Goal: Task Accomplishment & Management: Use online tool/utility

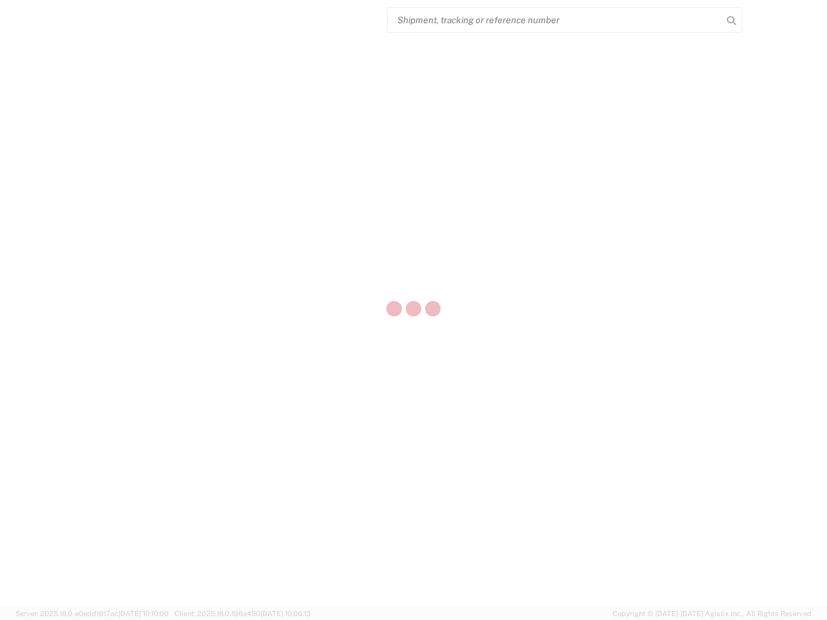
select select "US"
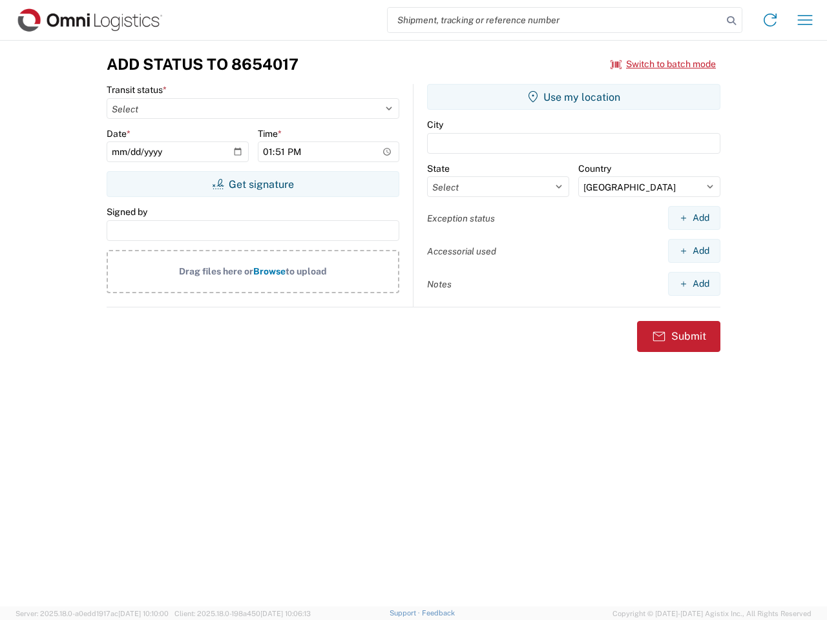
click at [555, 20] on input "search" at bounding box center [555, 20] width 335 height 25
click at [731, 21] on icon at bounding box center [731, 21] width 18 height 18
click at [770, 20] on icon at bounding box center [770, 20] width 21 height 21
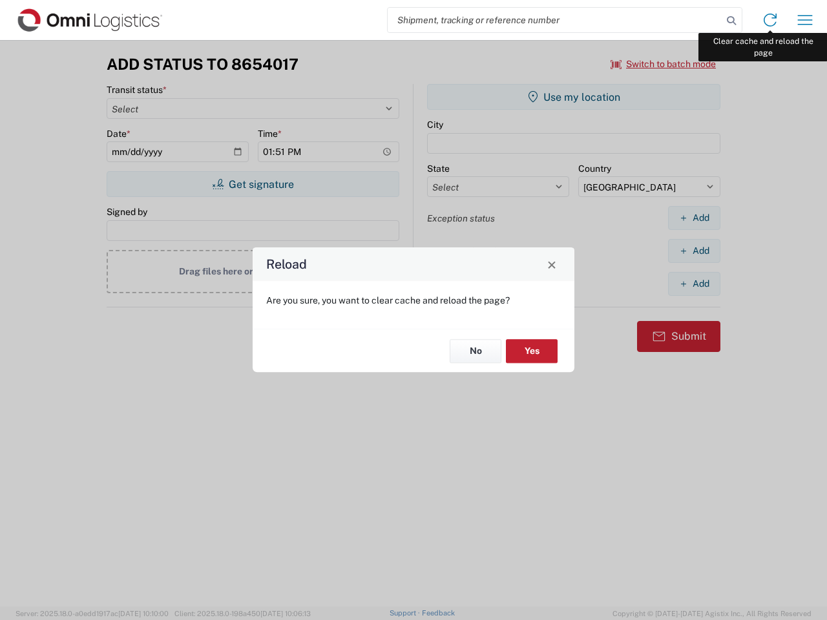
click at [805, 20] on div "Reload Are you sure, you want to clear cache and reload the page? No Yes" at bounding box center [413, 310] width 827 height 620
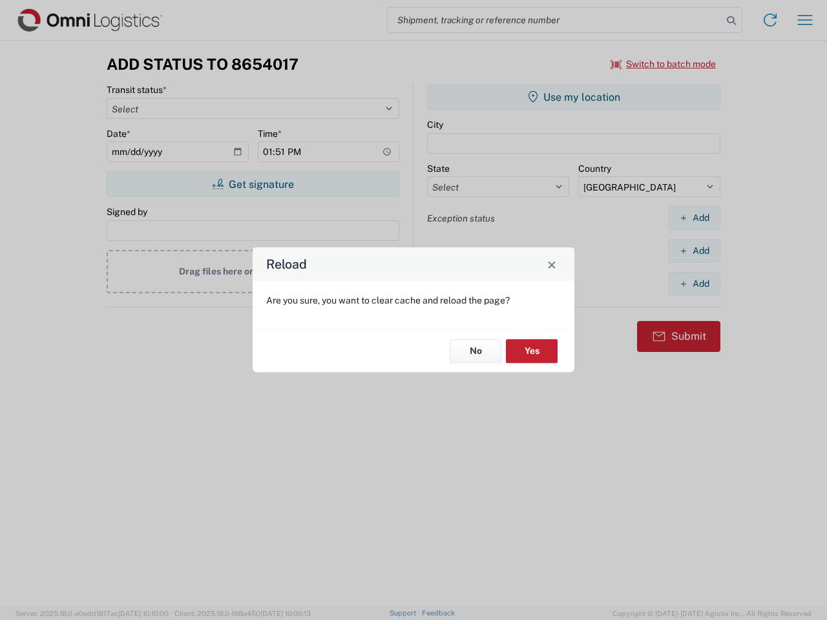
click at [663, 64] on div "Reload Are you sure, you want to clear cache and reload the page? No Yes" at bounding box center [413, 310] width 827 height 620
click at [253, 184] on div "Reload Are you sure, you want to clear cache and reload the page? No Yes" at bounding box center [413, 310] width 827 height 620
click at [574, 97] on div "Reload Are you sure, you want to clear cache and reload the page? No Yes" at bounding box center [413, 310] width 827 height 620
click at [694, 218] on div "Reload Are you sure, you want to clear cache and reload the page? No Yes" at bounding box center [413, 310] width 827 height 620
click at [694, 251] on div "Reload Are you sure, you want to clear cache and reload the page? No Yes" at bounding box center [413, 310] width 827 height 620
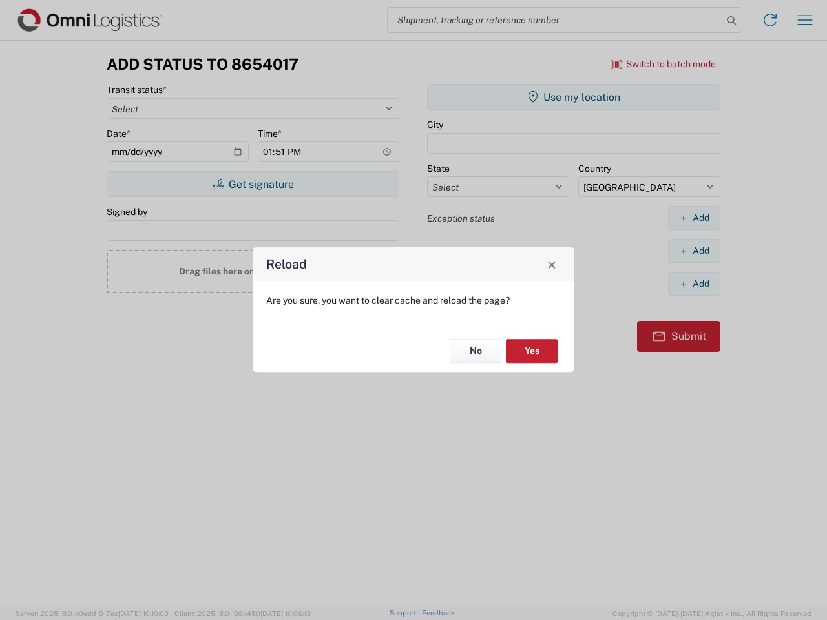
click at [694, 284] on div "Reload Are you sure, you want to clear cache and reload the page? No Yes" at bounding box center [413, 310] width 827 height 620
